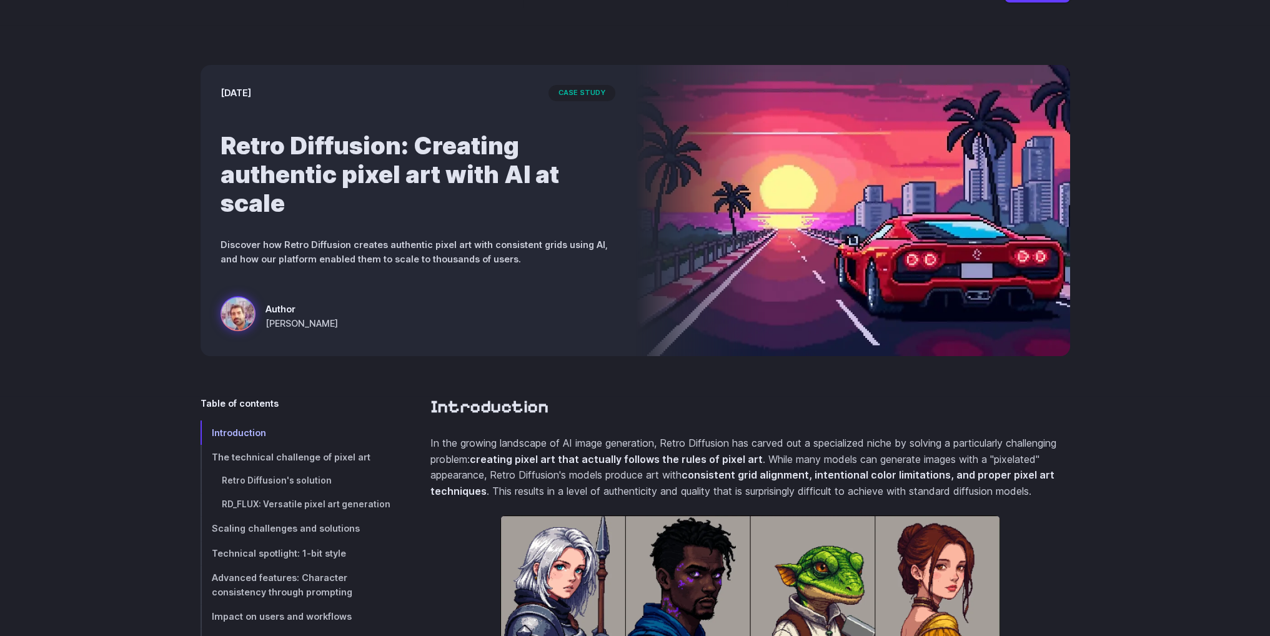
scroll to position [312, 0]
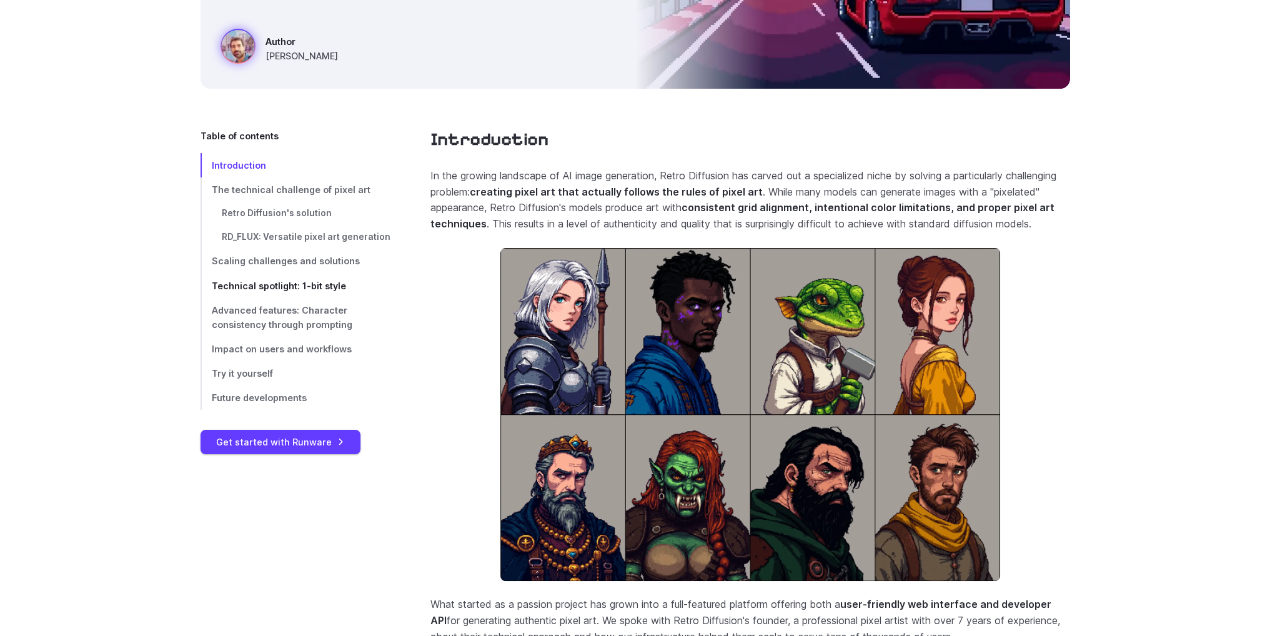
click at [327, 286] on span "Technical spotlight: 1-bit style" at bounding box center [279, 286] width 134 height 11
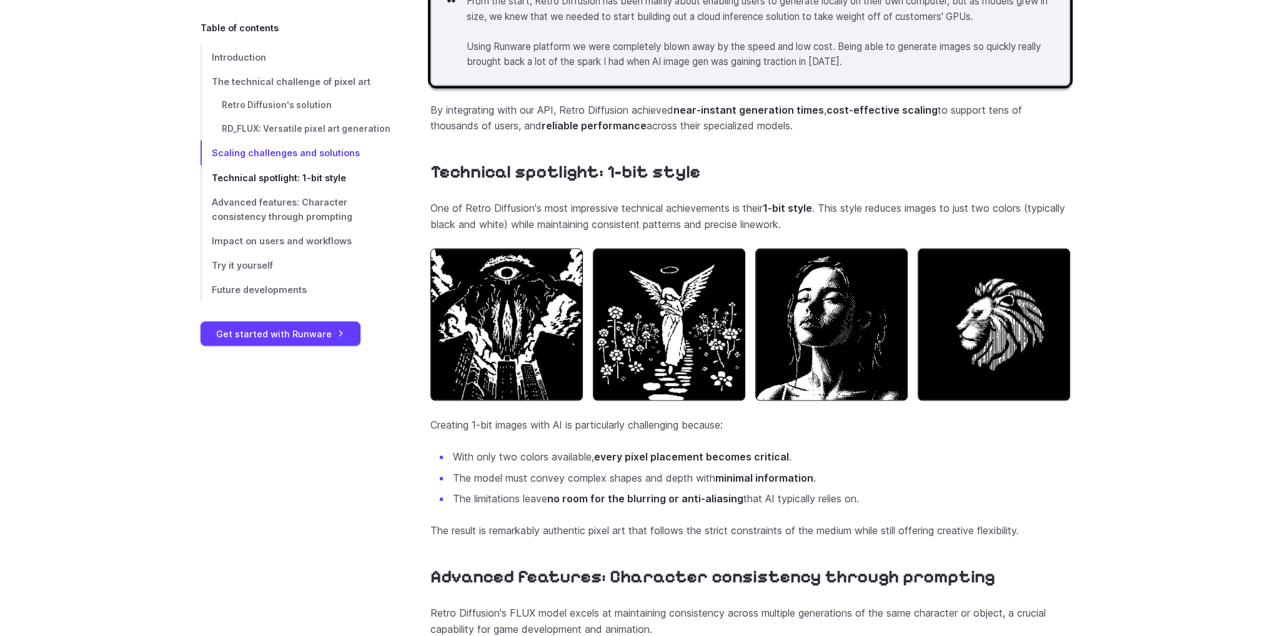
scroll to position [3519, 0]
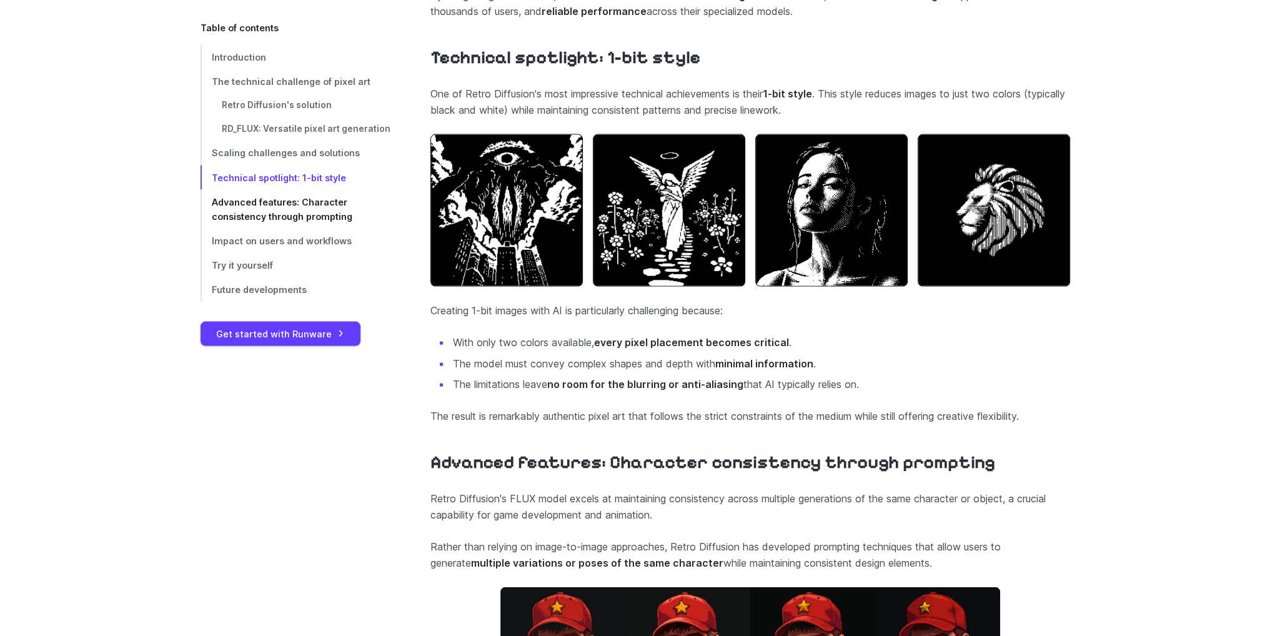
click at [302, 211] on span "Advanced features: Character consistency through prompting" at bounding box center [282, 208] width 141 height 25
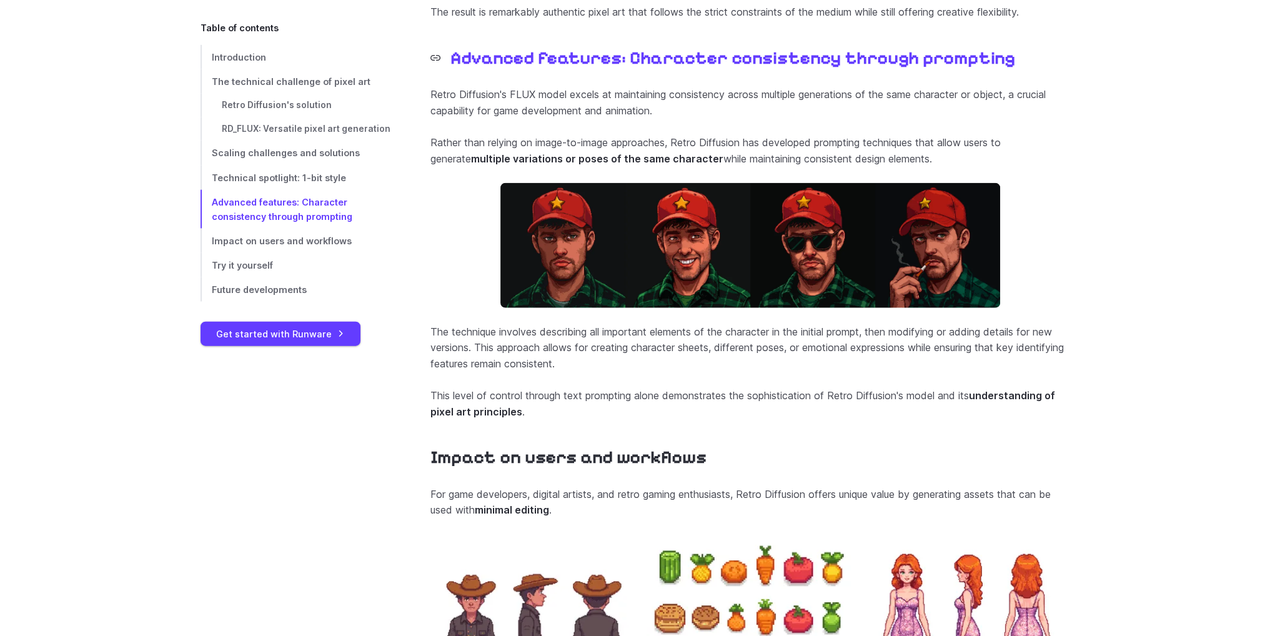
scroll to position [3924, 0]
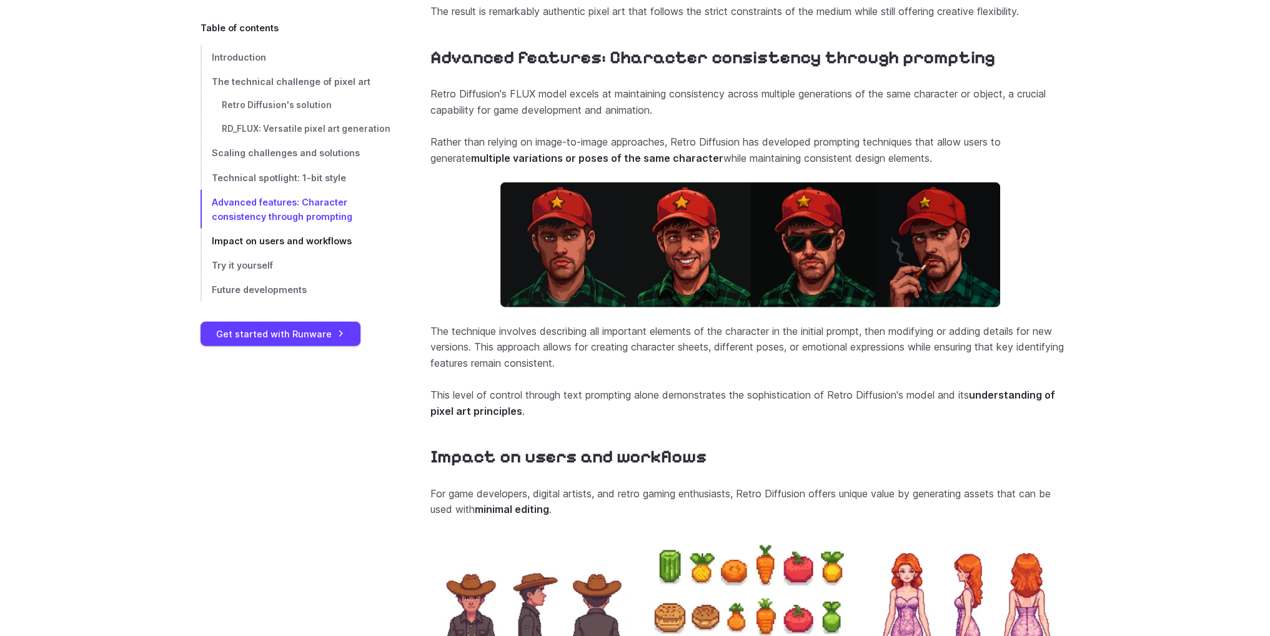
click at [305, 237] on span "Impact on users and workflows" at bounding box center [282, 240] width 140 height 11
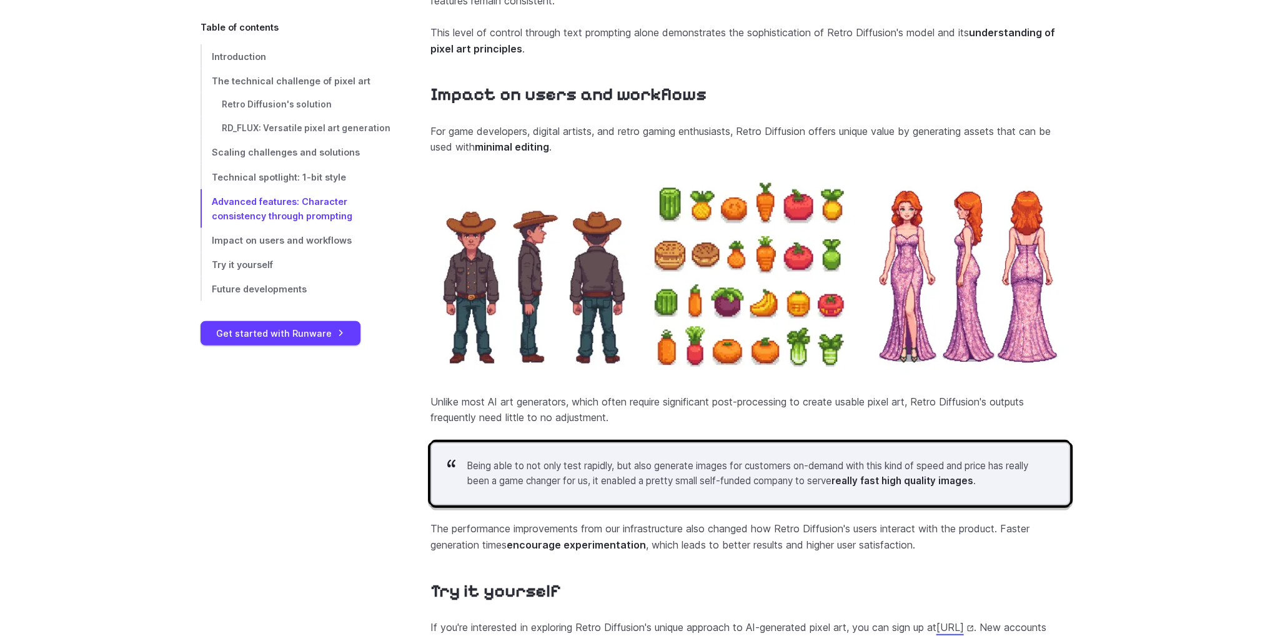
scroll to position [4324, 0]
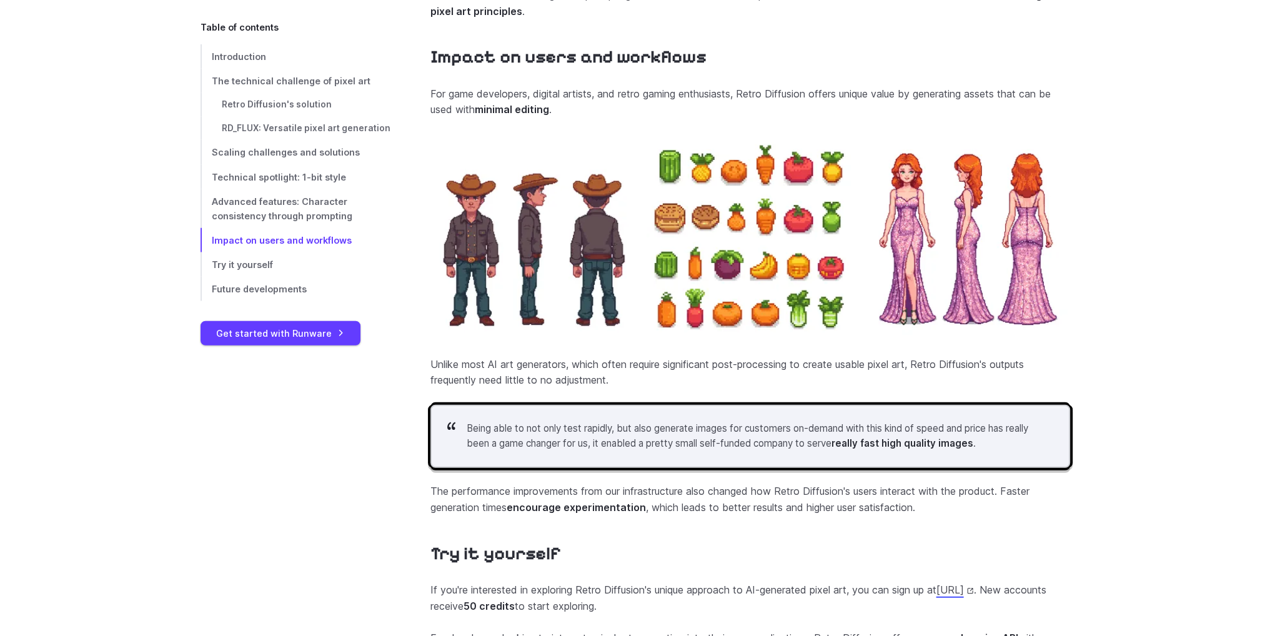
drag, startPoint x: 742, startPoint y: 402, endPoint x: 746, endPoint y: 385, distance: 16.7
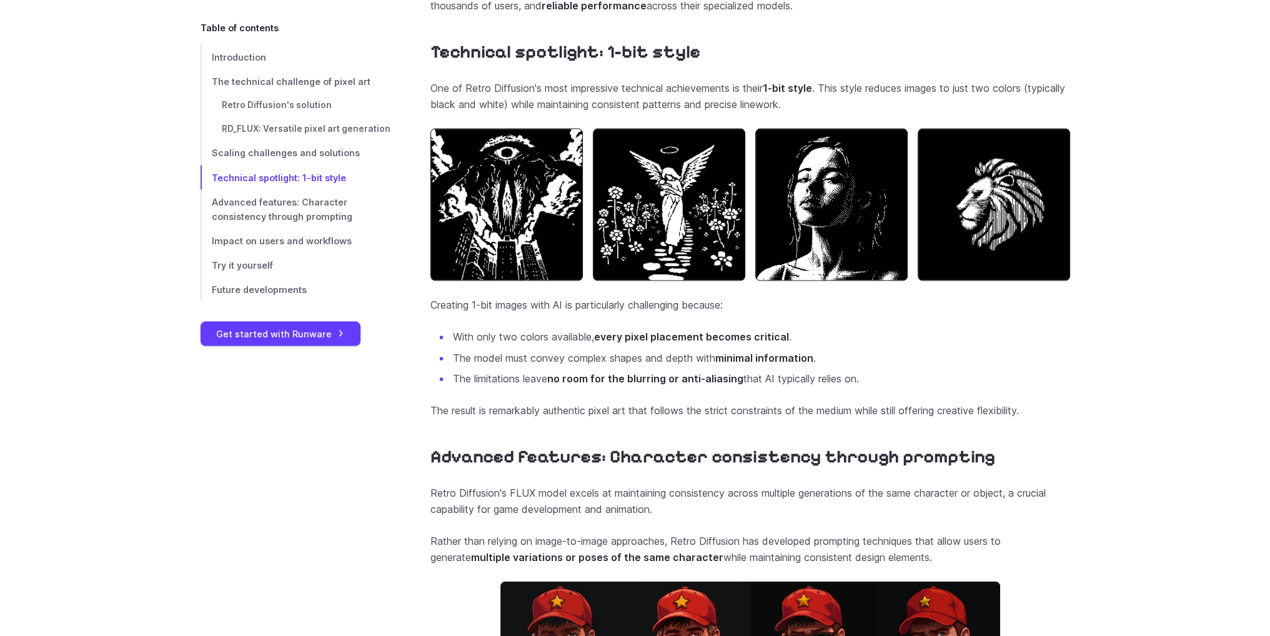
scroll to position [3519, 0]
